Goal: Transaction & Acquisition: Purchase product/service

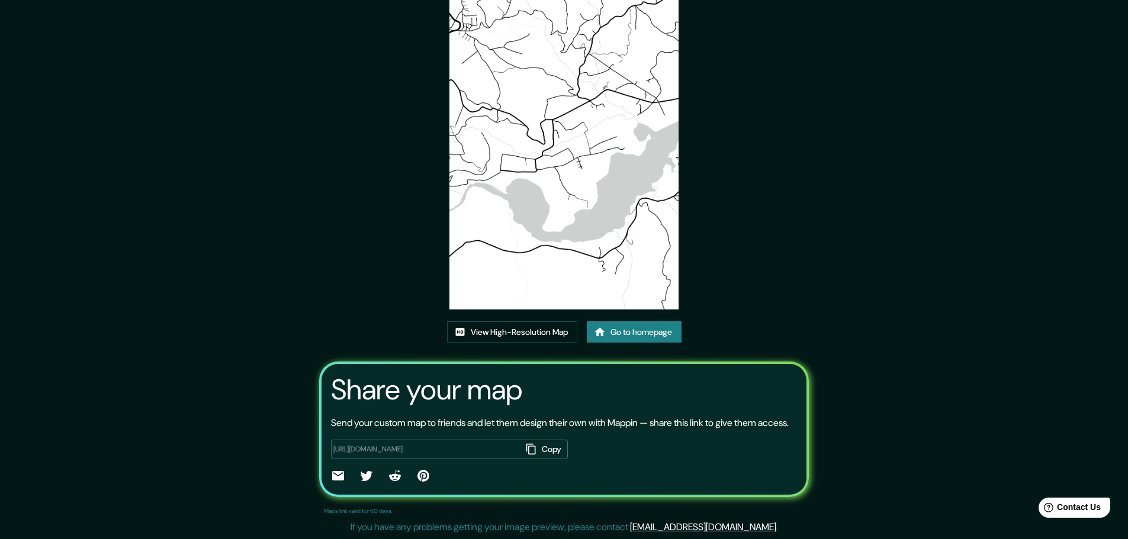
click at [634, 324] on link "Go to homepage" at bounding box center [634, 333] width 95 height 22
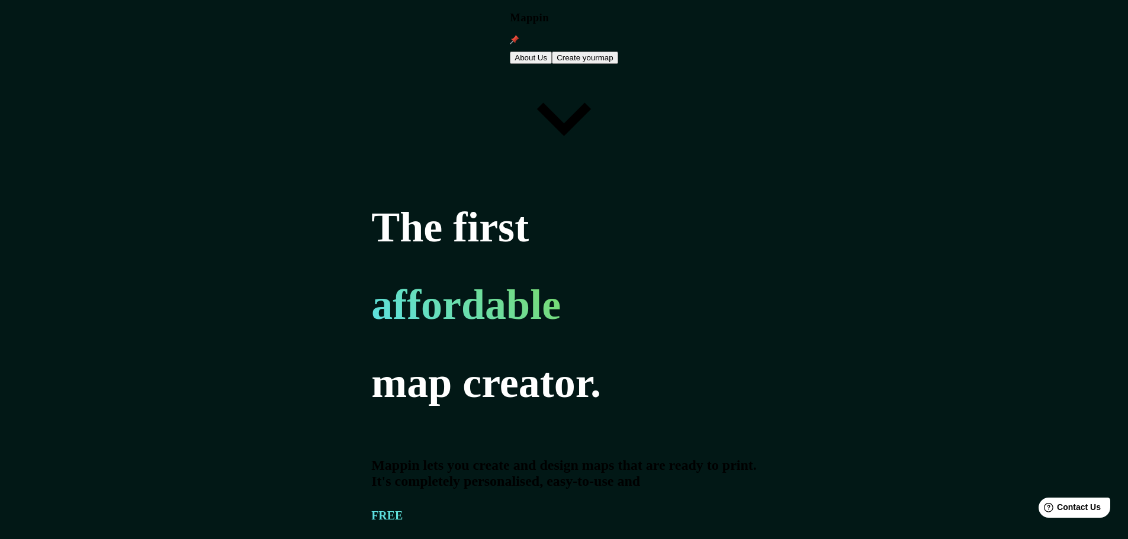
type input "cartago"
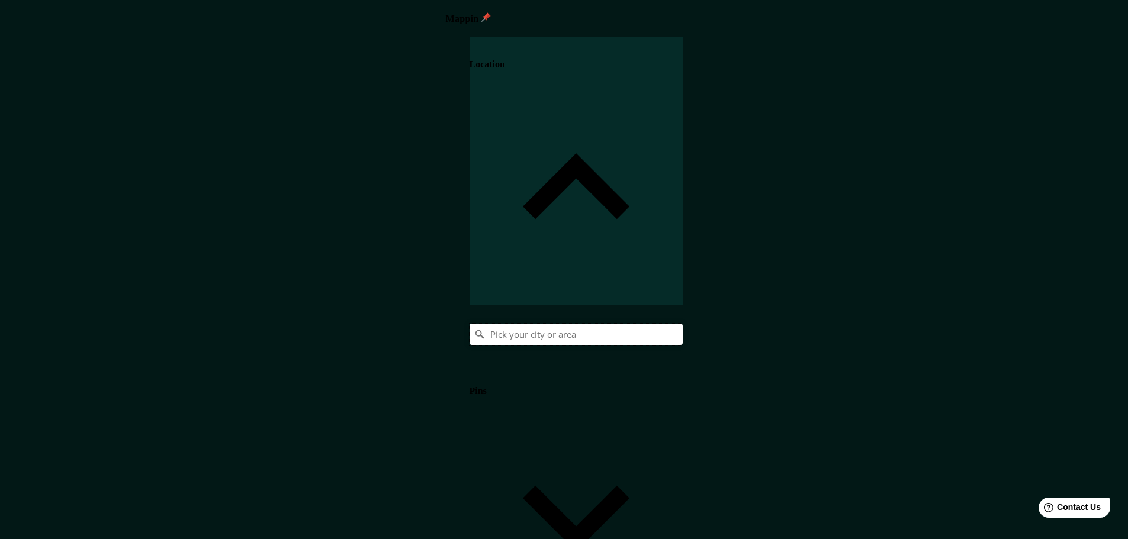
click at [683, 324] on input "Pick your city or area" at bounding box center [576, 334] width 213 height 21
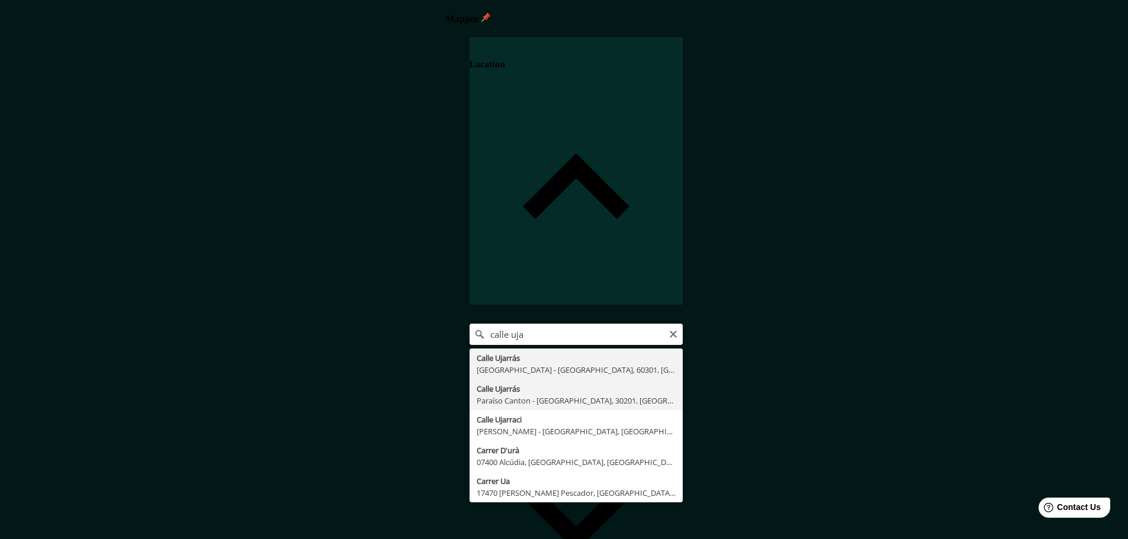
type input "[GEOGRAPHIC_DATA], [GEOGRAPHIC_DATA], [GEOGRAPHIC_DATA]"
